Goal: Check status: Check status

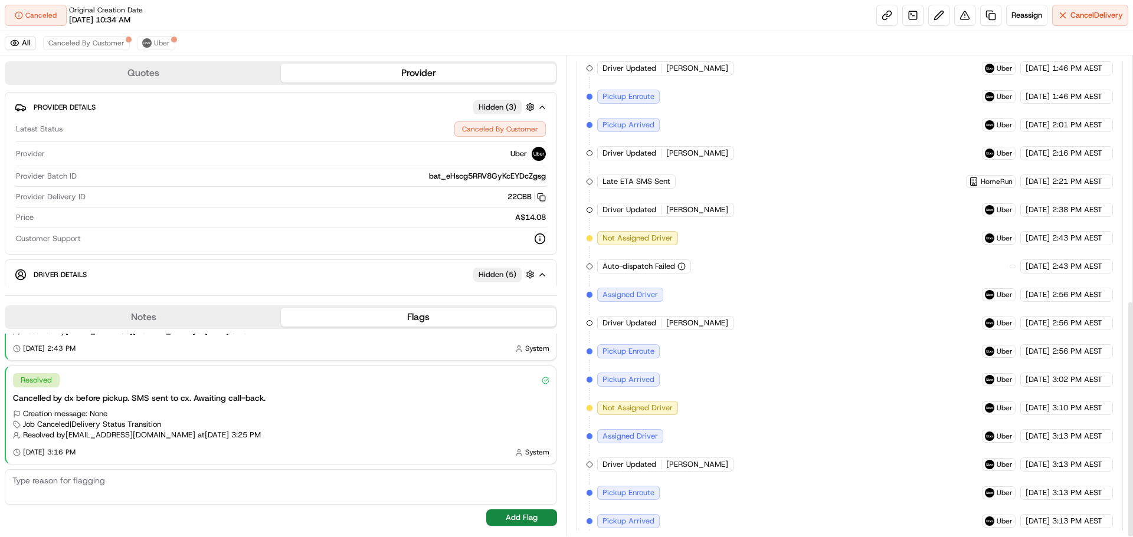
scroll to position [494, 0]
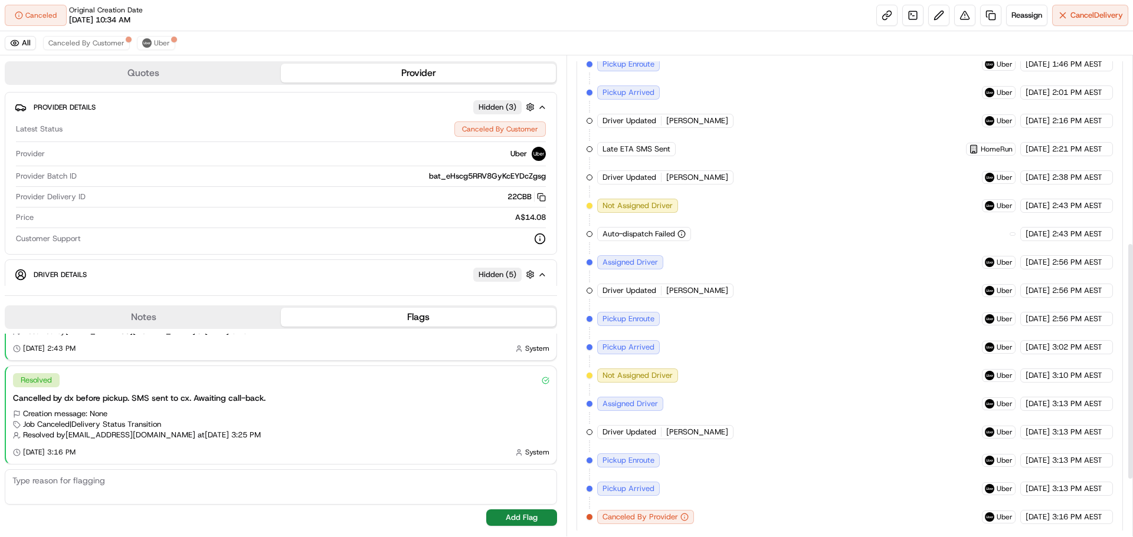
scroll to position [494, 0]
